Goal: Information Seeking & Learning: Find specific fact

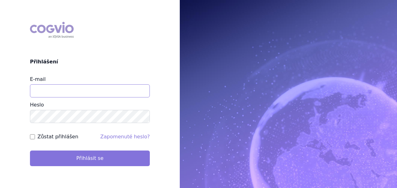
type input "aplikace.ocul1@vzp.cz"
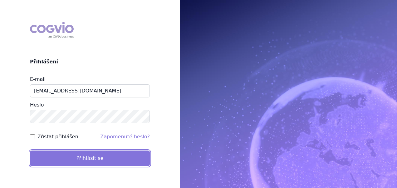
click at [87, 157] on button "Přihlásit se" at bounding box center [90, 158] width 120 height 16
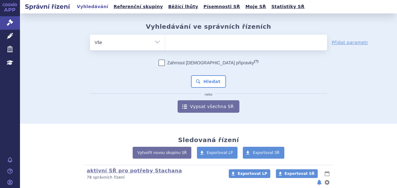
click at [188, 46] on ul at bounding box center [246, 41] width 162 height 13
click at [165, 46] on select at bounding box center [165, 42] width 0 height 16
type input "tav"
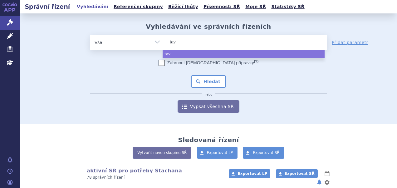
type input "tavn"
type input "tavne"
type input "tavneos"
type input "tavneos:"
select select "tavneos:"
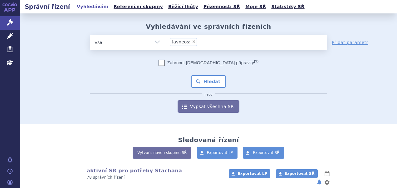
type input "tavneos:"
select select
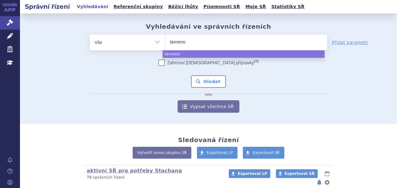
type input "tavneos"
select select "tavneos"
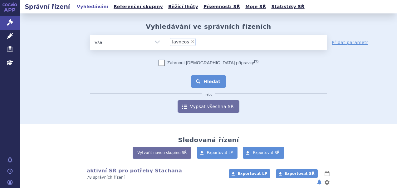
click at [214, 80] on button "Hledat" at bounding box center [208, 81] width 35 height 12
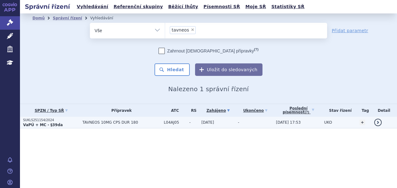
click at [134, 121] on span "TAVNEOS 10MG CPS DUR 180" at bounding box center [121, 122] width 78 height 4
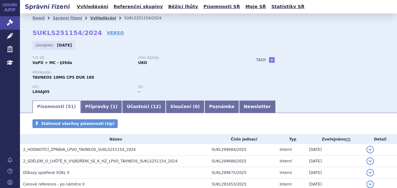
click at [95, 17] on link "Vyhledávání" at bounding box center [103, 18] width 26 height 4
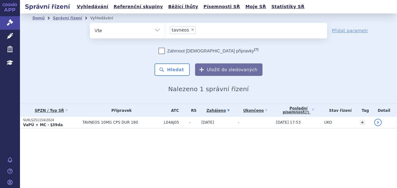
click at [191, 30] on span "×" at bounding box center [193, 30] width 4 height 4
click at [165, 30] on select "tavneos" at bounding box center [165, 30] width 0 height 16
select select
click at [190, 30] on ul "× tavneos" at bounding box center [246, 30] width 162 height 14
click at [165, 30] on select "tavneos" at bounding box center [165, 30] width 0 height 16
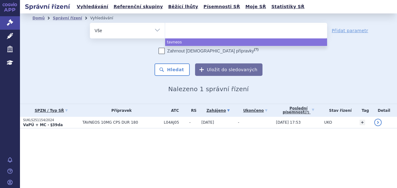
type input "SUKLS318214/2024"
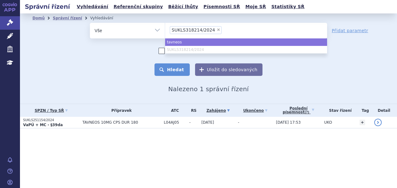
select select "tavneos"
click at [177, 69] on button "Hledat" at bounding box center [171, 69] width 35 height 12
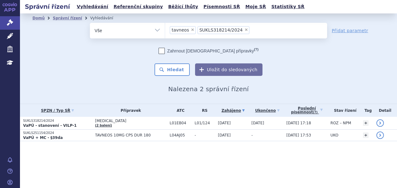
click at [191, 31] on span "×" at bounding box center [193, 30] width 4 height 4
click at [165, 31] on select "tavneos SUKLS318214/2024" at bounding box center [165, 30] width 0 height 16
select select "SUKLS318214/2024"
click at [174, 66] on button "Hledat" at bounding box center [171, 69] width 35 height 12
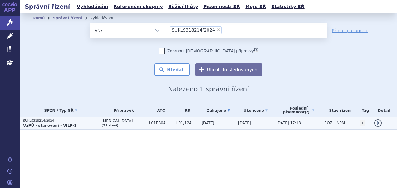
click at [131, 123] on td "TAGRISSO (2 balení)" at bounding box center [121, 123] width 47 height 13
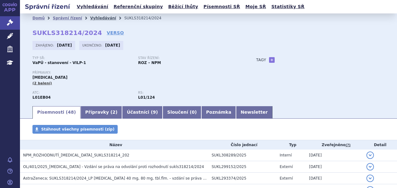
click at [93, 18] on link "Vyhledávání" at bounding box center [103, 18] width 26 height 4
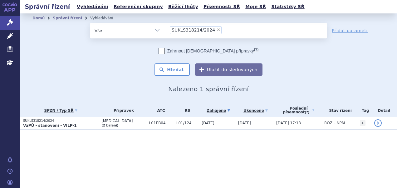
click at [217, 28] on span "×" at bounding box center [219, 30] width 4 height 4
click at [165, 28] on select "SUKLS318214/2024" at bounding box center [165, 30] width 0 height 16
select select
type input "pa"
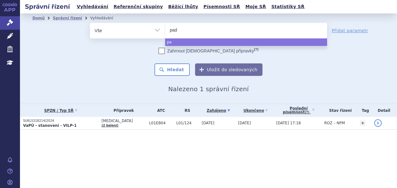
type input "padc"
type input "[MEDICAL_DATA]"
select select "[MEDICAL_DATA]"
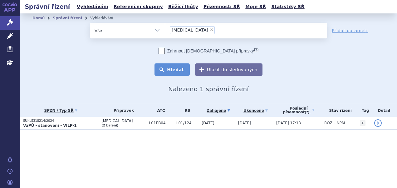
click at [178, 66] on button "Hledat" at bounding box center [171, 69] width 35 height 12
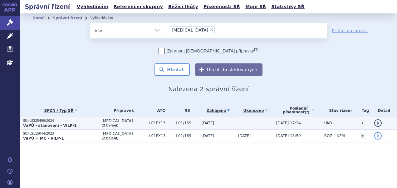
click at [173, 120] on td "L01/169" at bounding box center [186, 123] width 26 height 13
click at [202, 123] on span "[DATE]" at bounding box center [208, 123] width 13 height 4
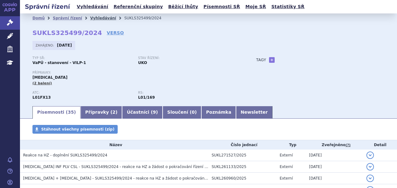
click at [92, 19] on link "Vyhledávání" at bounding box center [103, 18] width 26 height 4
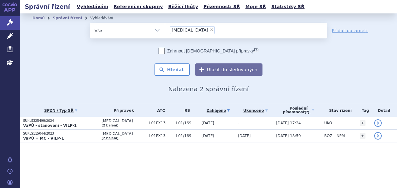
click at [210, 29] on span "×" at bounding box center [212, 30] width 4 height 4
click at [165, 29] on select "[MEDICAL_DATA]" at bounding box center [165, 30] width 0 height 16
select select
type input "SUKLS333728/2024"
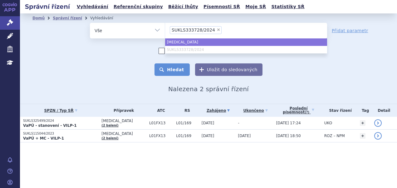
select select "[MEDICAL_DATA]"
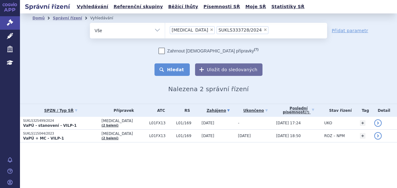
click at [177, 67] on button "Hledat" at bounding box center [171, 69] width 35 height 12
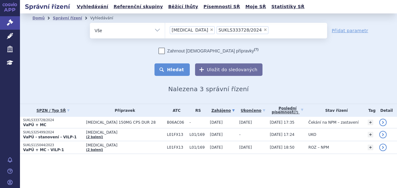
click at [173, 69] on button "Hledat" at bounding box center [171, 69] width 35 height 12
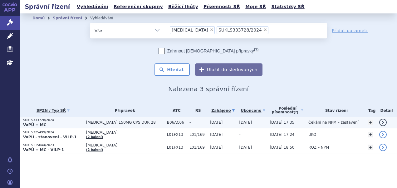
click at [141, 121] on span "[MEDICAL_DATA] 150MG CPS DUR 28" at bounding box center [125, 122] width 78 height 4
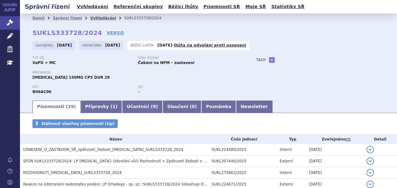
click at [90, 17] on link "Vyhledávání" at bounding box center [103, 18] width 26 height 4
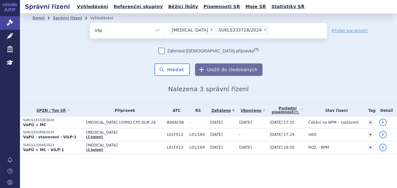
click at [210, 28] on span "×" at bounding box center [212, 30] width 4 height 4
click at [165, 28] on select "padcev SUKLS333728/2024" at bounding box center [165, 30] width 0 height 16
select select "SUKLS333728/2024"
click at [217, 29] on span "×" at bounding box center [219, 30] width 4 height 4
click at [165, 29] on select "padcev SUKLS333728/2024" at bounding box center [165, 30] width 0 height 16
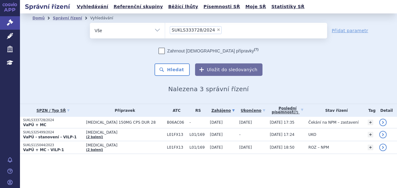
select select
click at [211, 29] on ul at bounding box center [246, 29] width 162 height 13
click at [165, 29] on select "padcev SUKLS333728/2024" at bounding box center [165, 30] width 0 height 16
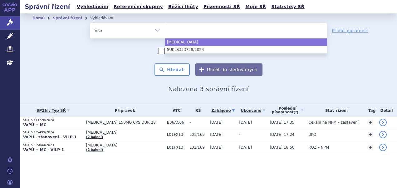
paste input "SUKLS328262/2024"
type input "SUKLS328262/2024"
select select "SUKLS328262/2024"
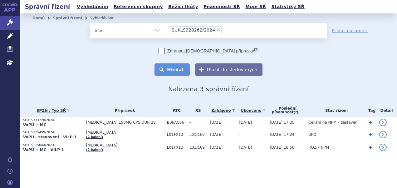
click at [169, 71] on button "Hledat" at bounding box center [171, 69] width 35 height 12
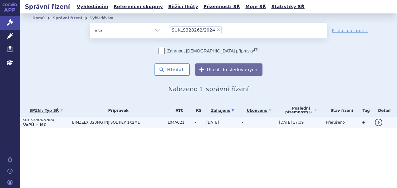
click at [128, 122] on span "BIMZELX 320MG INJ SOL PEP 1X2ML" at bounding box center [118, 122] width 92 height 4
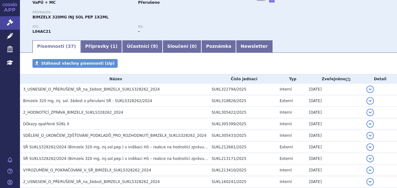
scroll to position [62, 0]
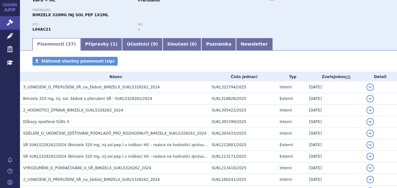
click at [132, 109] on h3 "2_HODNOTÍCÍ_ZPRÁVA_BIMZELX_SUKLS328262_2024" at bounding box center [115, 110] width 185 height 6
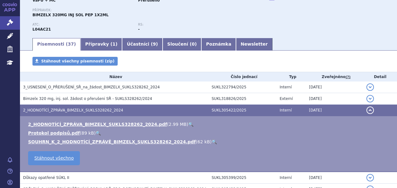
click at [212, 142] on link "🔍" at bounding box center [214, 141] width 5 height 5
click at [188, 124] on link "🔍" at bounding box center [190, 124] width 5 height 5
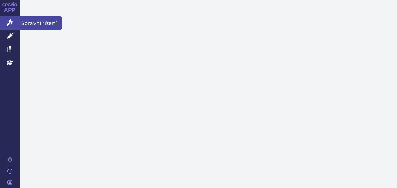
click at [11, 24] on icon at bounding box center [10, 22] width 6 height 6
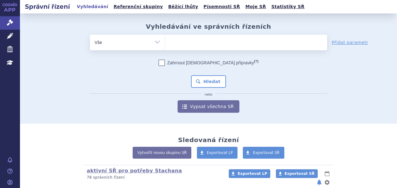
click at [188, 39] on ul at bounding box center [246, 41] width 162 height 13
click at [165, 39] on select at bounding box center [165, 42] width 0 height 16
paste input "SUKLS221722/2024"
type input "SUKLS221722/2024"
select select "SUKLS221722/2024"
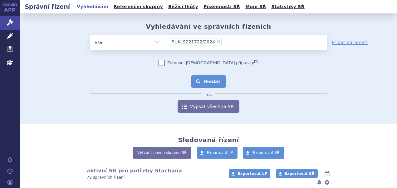
click at [195, 80] on button "Hledat" at bounding box center [208, 81] width 35 height 12
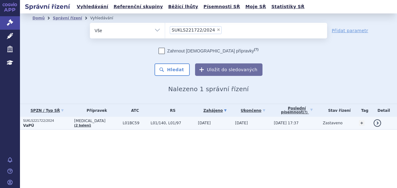
click at [134, 123] on span "L01BC59" at bounding box center [135, 123] width 25 height 4
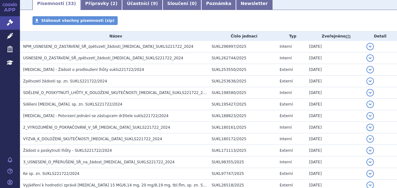
scroll to position [31, 0]
